Goal: Navigation & Orientation: Find specific page/section

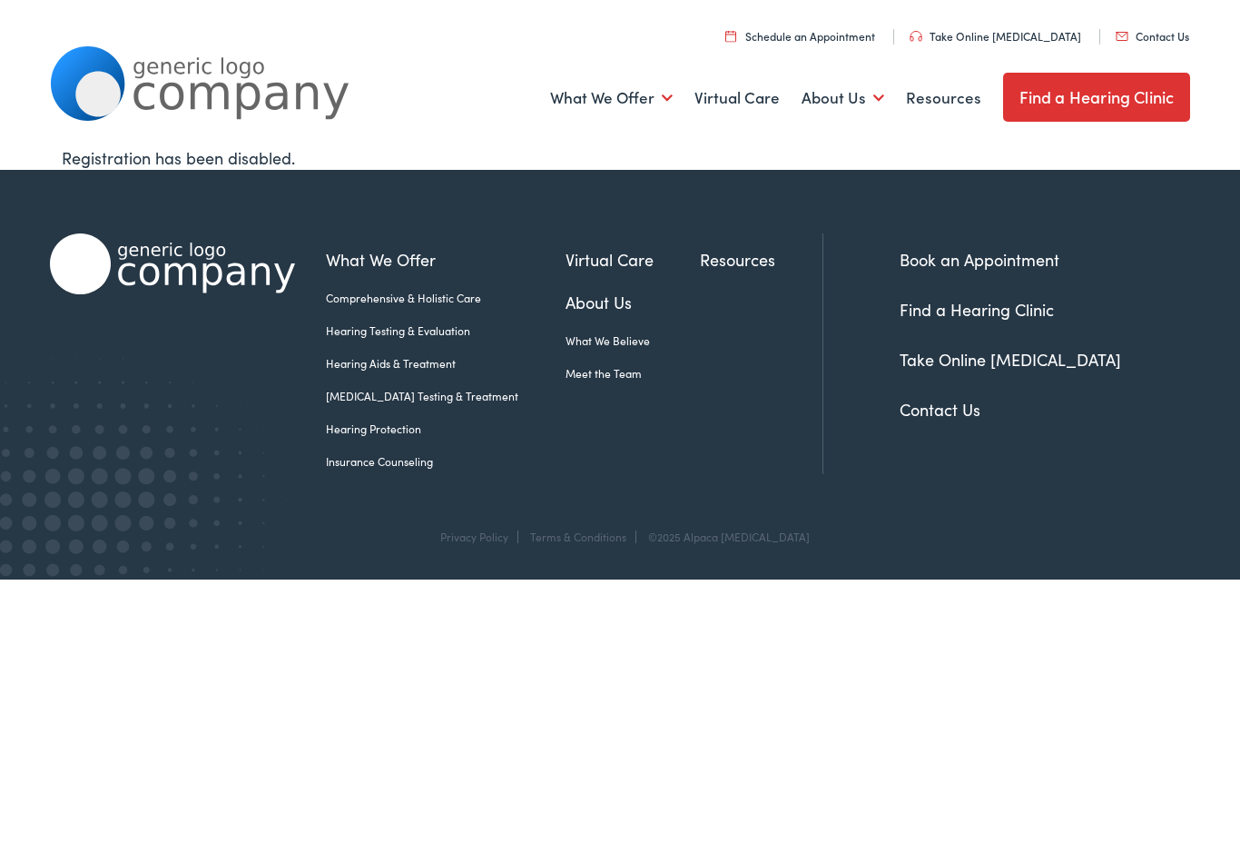
click at [566, 301] on link "About Us" at bounding box center [633, 302] width 135 height 25
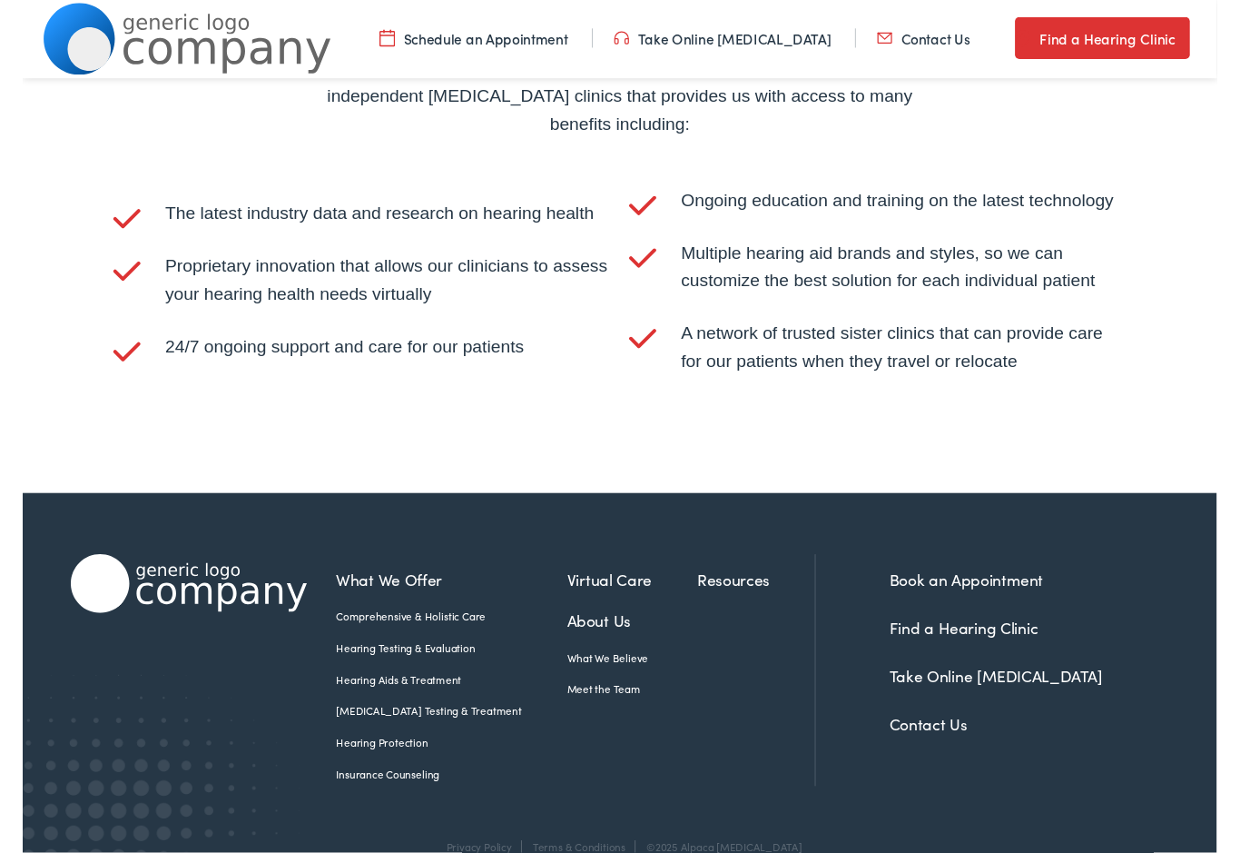
scroll to position [3578, 0]
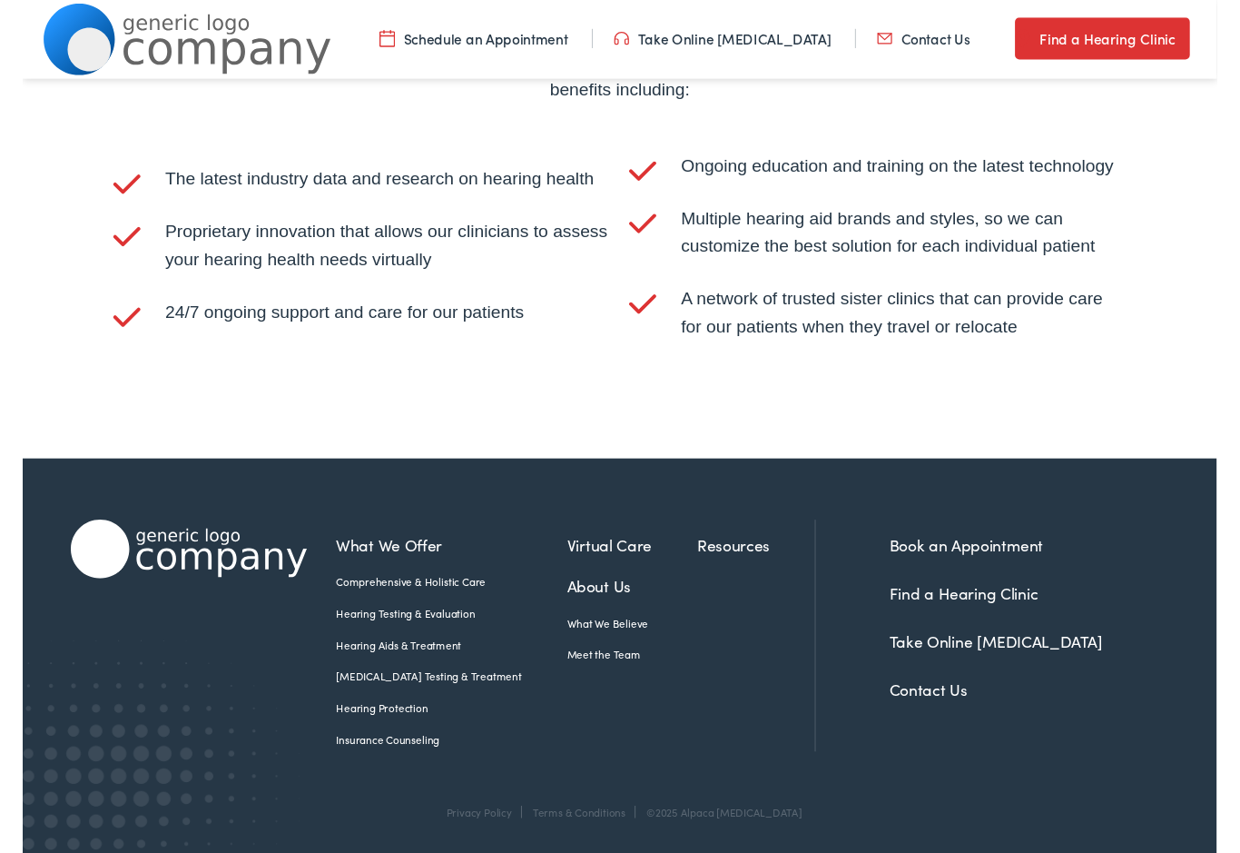
click at [568, 684] on link "Meet the Team" at bounding box center [633, 679] width 135 height 16
